Goal: Participate in discussion: Engage in conversation with other users on a specific topic

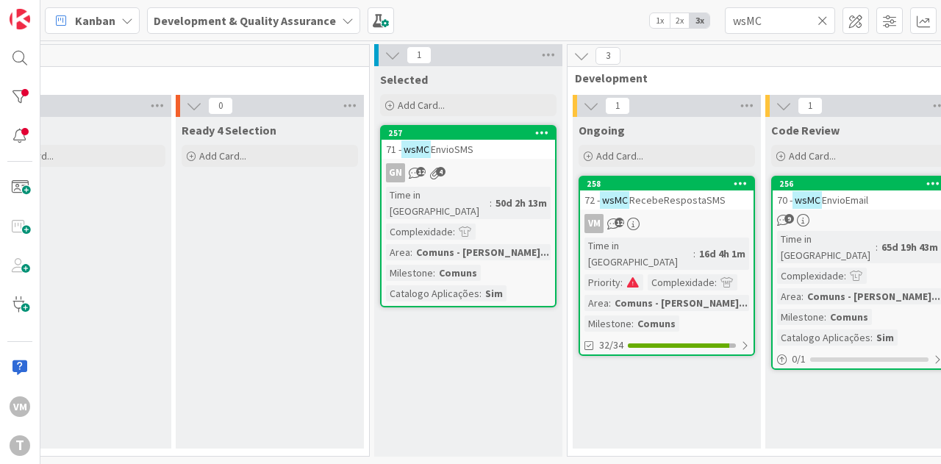
scroll to position [0, 262]
drag, startPoint x: 772, startPoint y: 13, endPoint x: 698, endPoint y: 18, distance: 73.7
click at [698, 18] on div "Kanban Development & Quality Assurance 1x 2x 3x wsMC" at bounding box center [490, 20] width 900 height 40
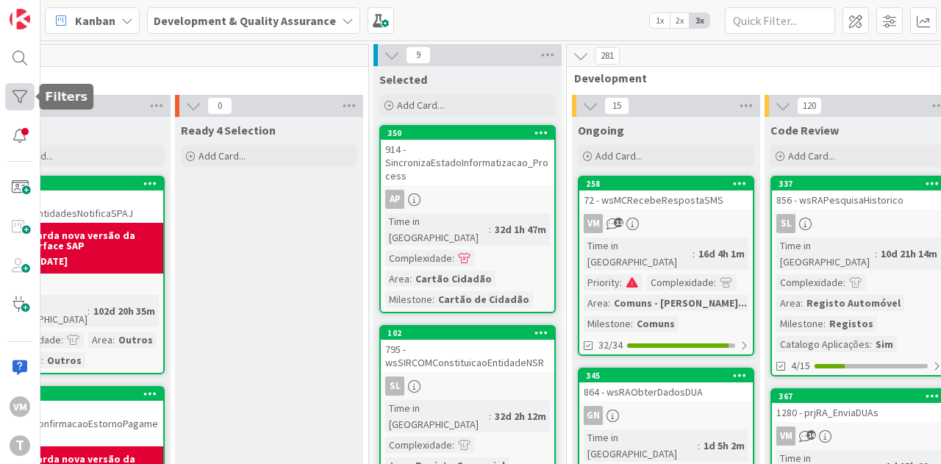
click at [24, 96] on div at bounding box center [19, 96] width 29 height 27
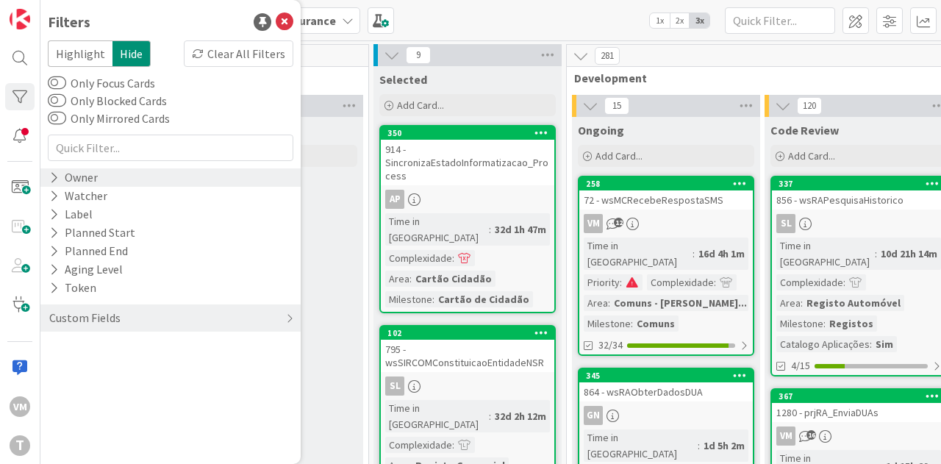
click at [88, 184] on div "Owner" at bounding box center [73, 177] width 51 height 18
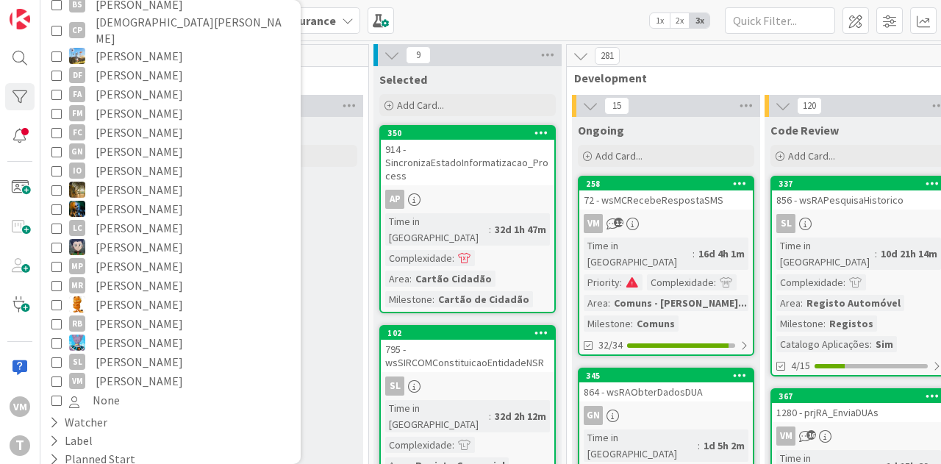
scroll to position [313, 0]
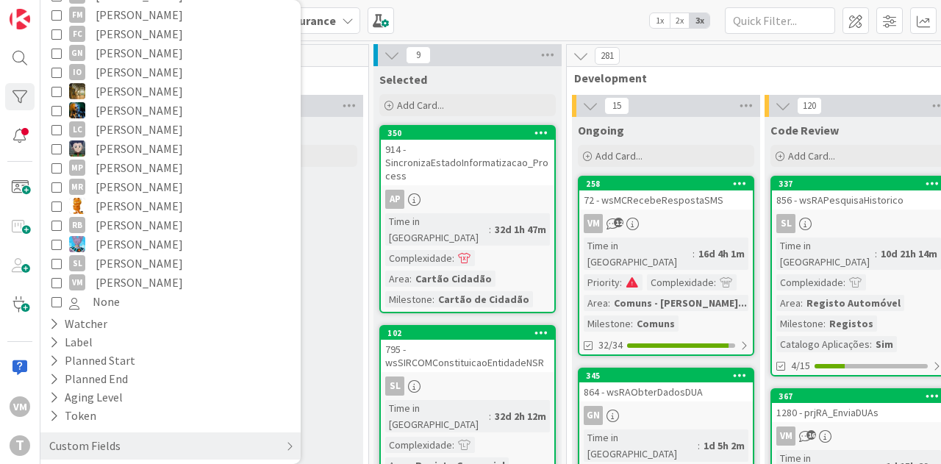
click at [108, 274] on span "[PERSON_NAME]" at bounding box center [139, 282] width 87 height 19
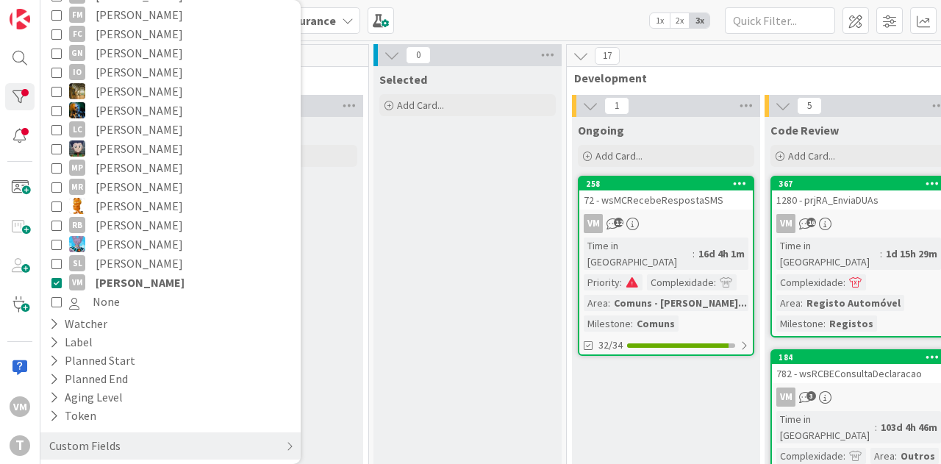
click at [654, 204] on div "72 - wsMCRecebeRespostaSMS" at bounding box center [665, 199] width 173 height 19
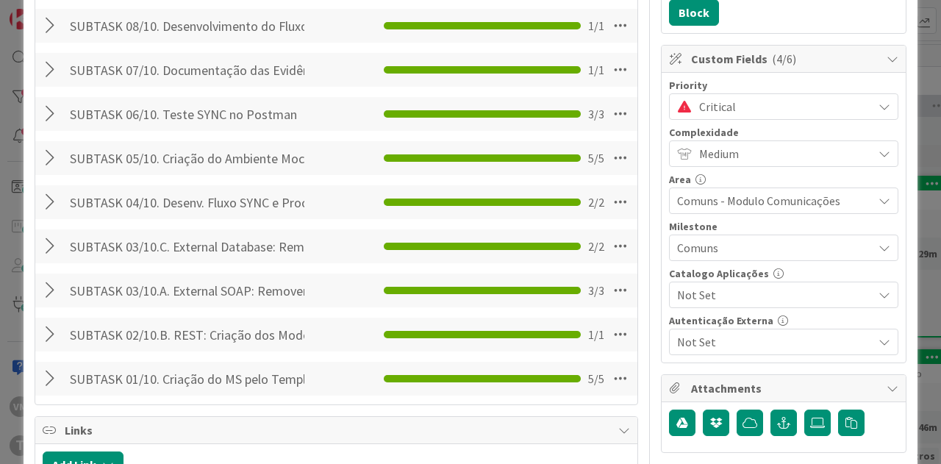
scroll to position [735, 0]
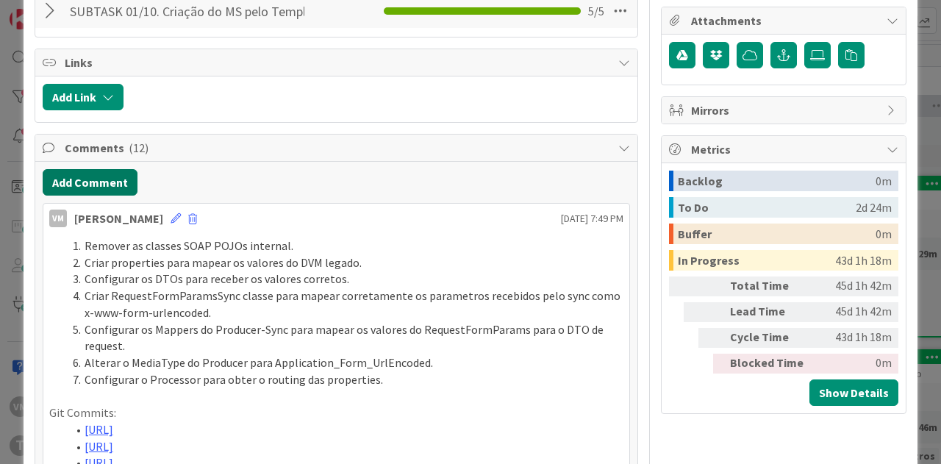
click at [90, 182] on button "Add Comment" at bounding box center [90, 182] width 95 height 26
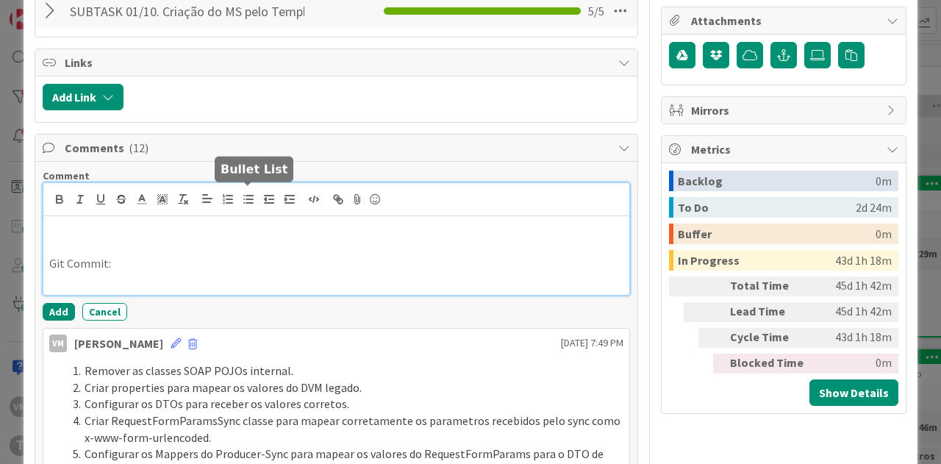
click at [243, 198] on icon "button" at bounding box center [248, 199] width 13 height 13
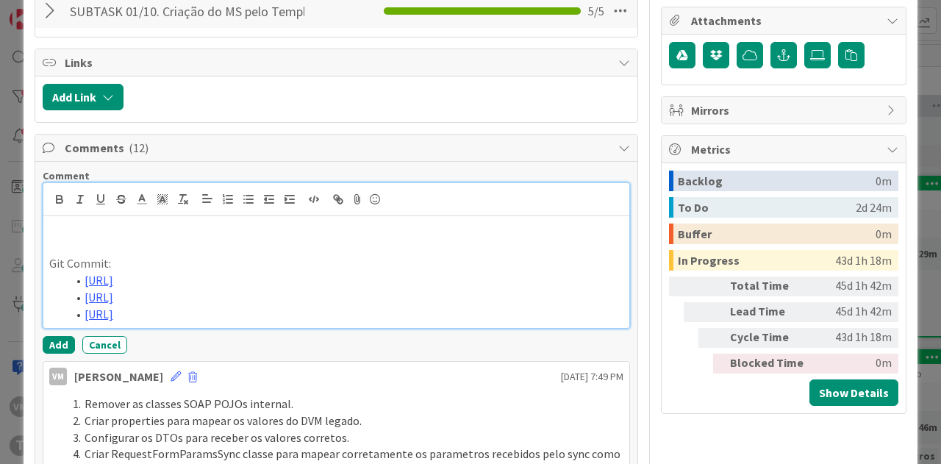
click at [226, 225] on p at bounding box center [336, 230] width 574 height 17
click at [235, 196] on button "button" at bounding box center [228, 199] width 21 height 18
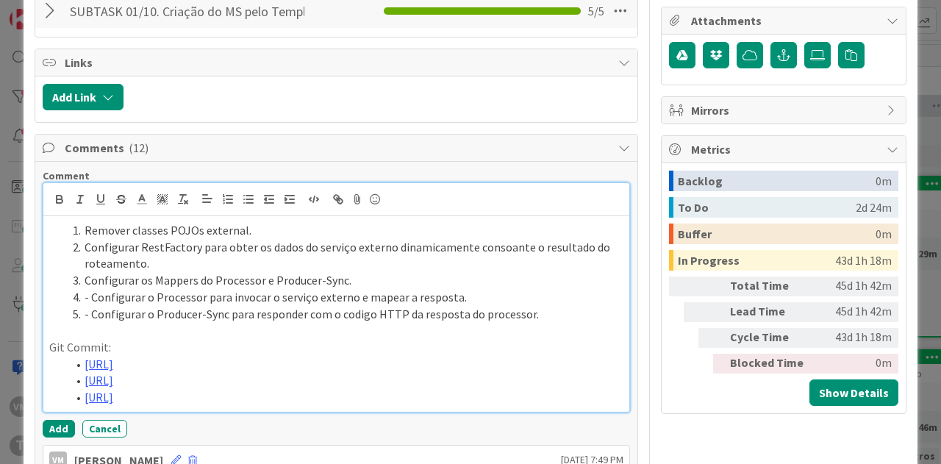
click at [87, 289] on li "- Configurar o Processor para invocar o serviço externo e mapear a resposta." at bounding box center [345, 297] width 556 height 17
click at [345, 315] on li "Configurar o Producer-Sync para responder com o codigo HTTP da resposta do proc…" at bounding box center [345, 314] width 556 height 17
click at [0, 0] on lt-span "código" at bounding box center [0, 0] width 0 height 0
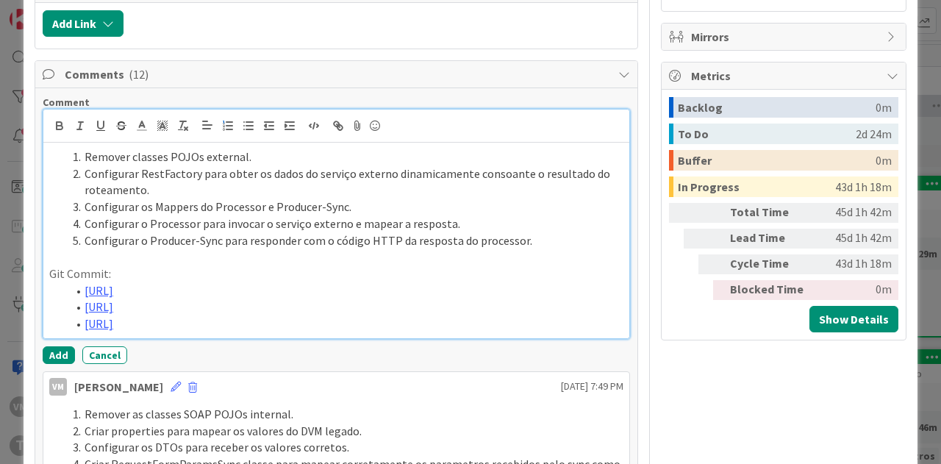
scroll to position [882, 0]
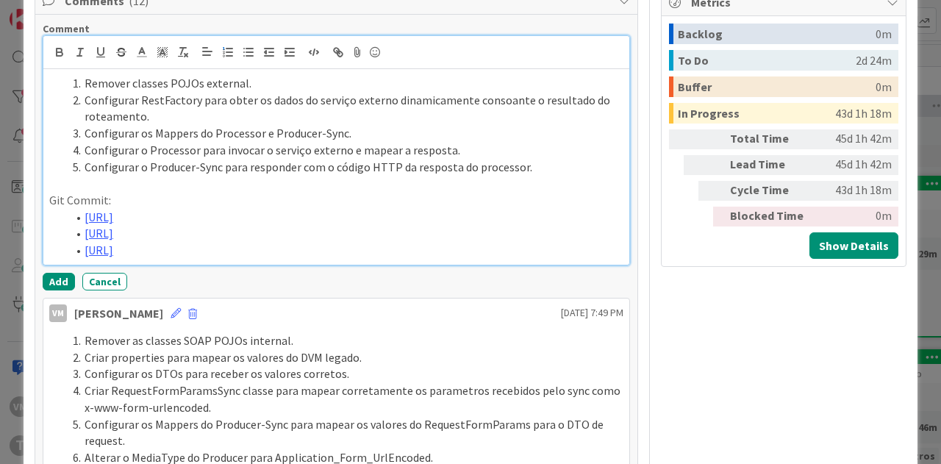
click at [470, 165] on li "Configurar o Producer-Sync para responder com o código HTTP da resposta do proc…" at bounding box center [345, 167] width 556 height 17
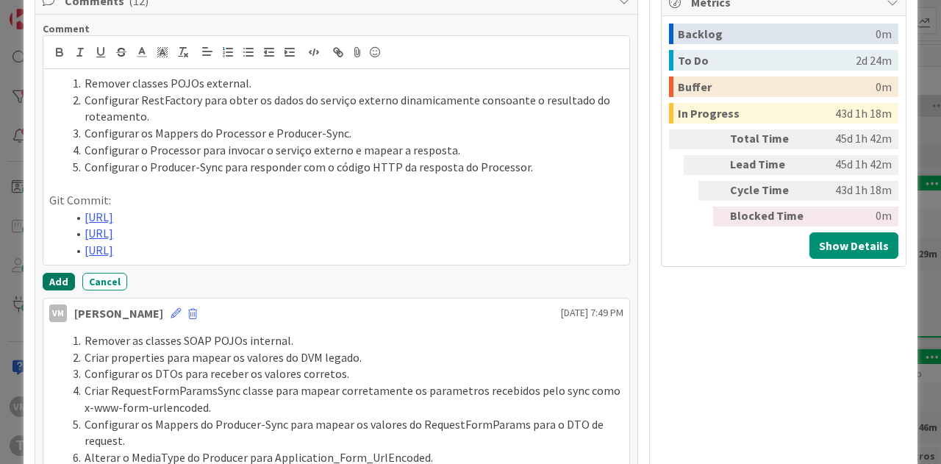
click at [53, 290] on button "Add" at bounding box center [59, 282] width 32 height 18
